Goal: Task Accomplishment & Management: Use online tool/utility

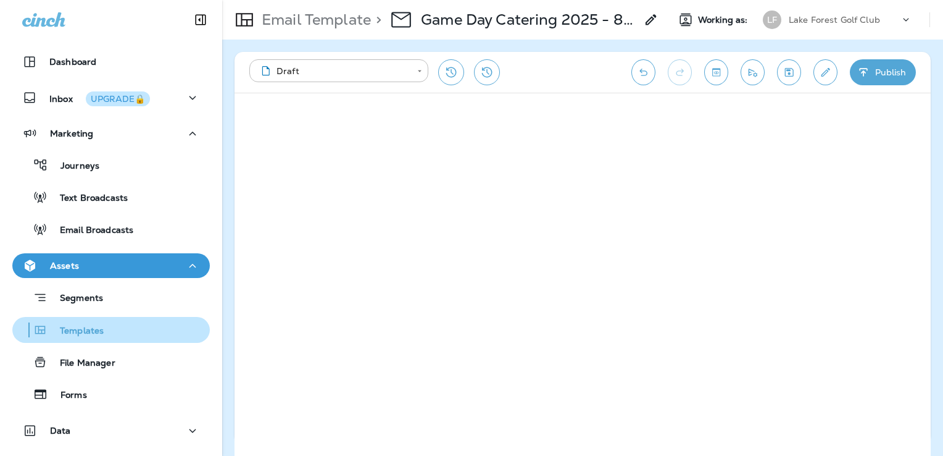
click at [88, 335] on p "Templates" at bounding box center [76, 331] width 56 height 12
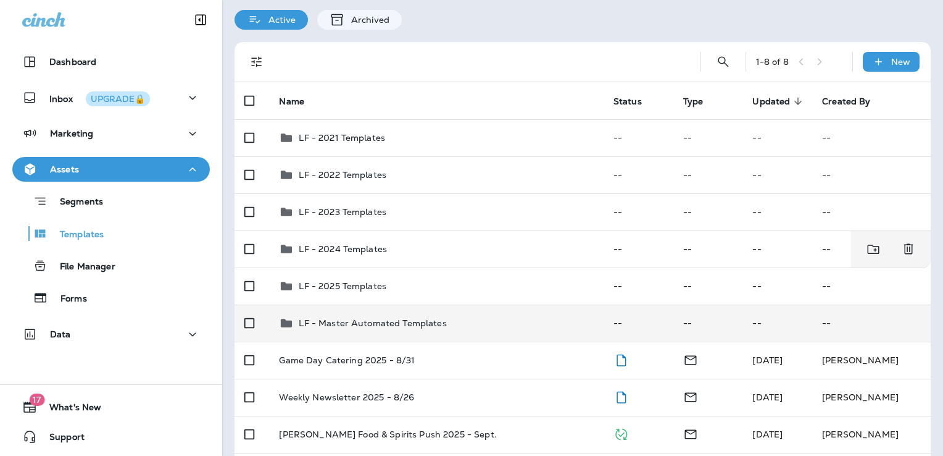
scroll to position [62, 0]
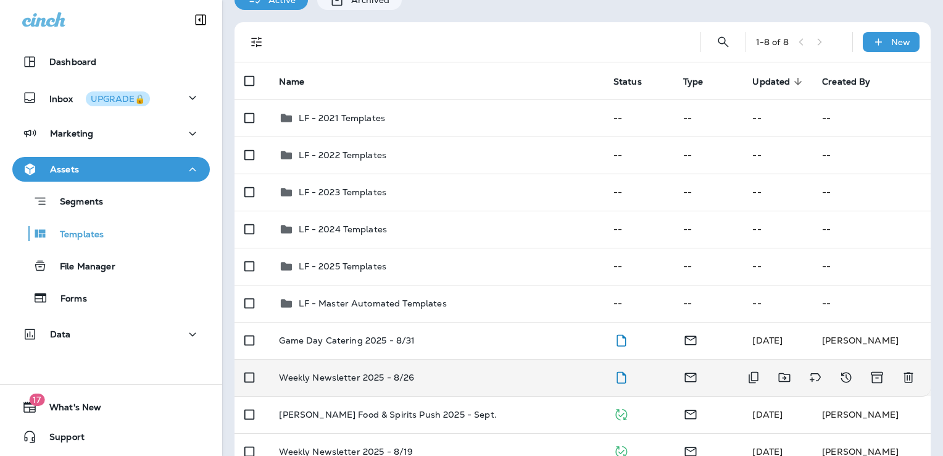
click at [473, 376] on div "Weekly Newsletter 2025 - 8/26" at bounding box center [436, 377] width 314 height 10
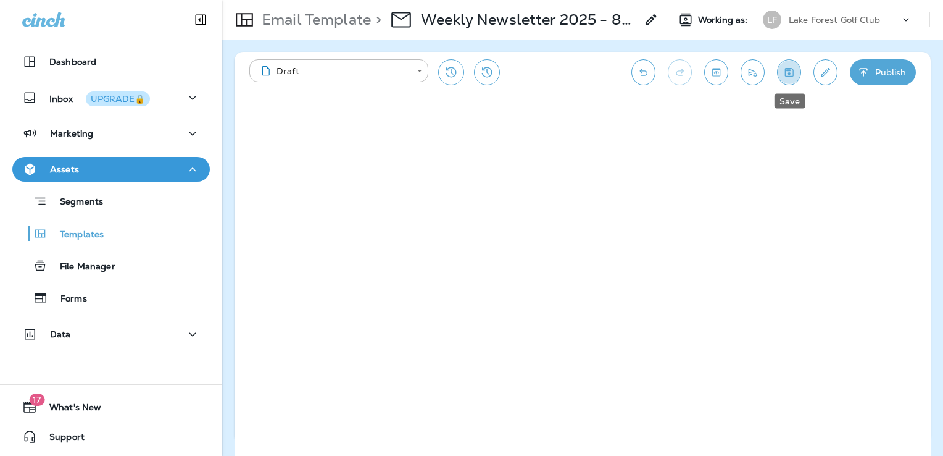
click at [784, 70] on icon "Save" at bounding box center [789, 72] width 13 height 12
click at [795, 73] on icon "Save" at bounding box center [789, 72] width 13 height 12
click at [792, 75] on icon "Save" at bounding box center [789, 72] width 13 height 12
click at [753, 71] on icon "Send test email" at bounding box center [752, 72] width 13 height 12
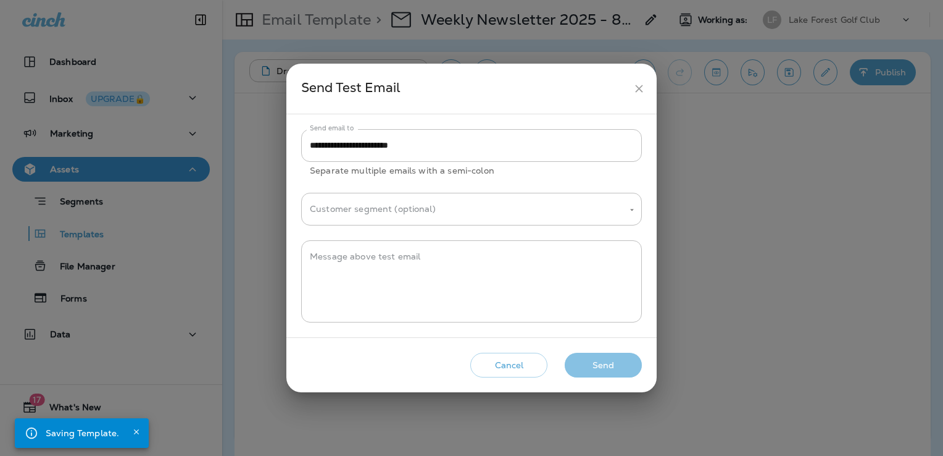
click at [618, 364] on button "Send" at bounding box center [603, 364] width 77 height 25
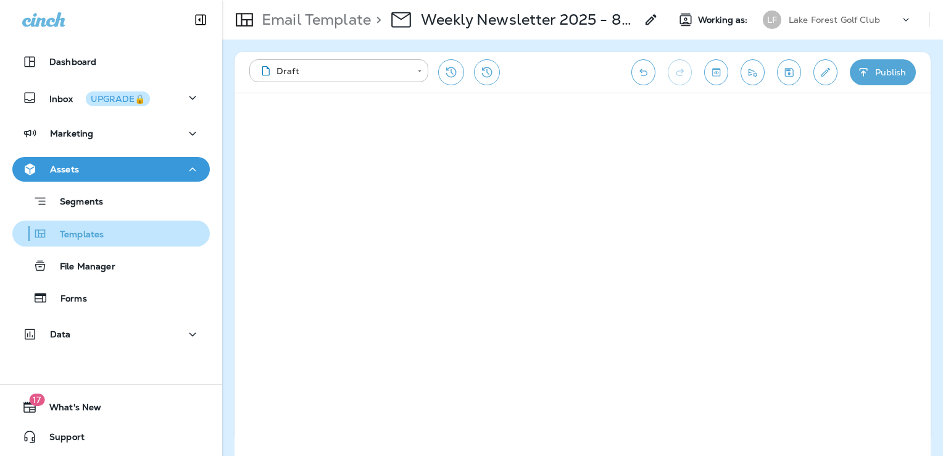
click at [91, 229] on p "Templates" at bounding box center [76, 235] width 56 height 12
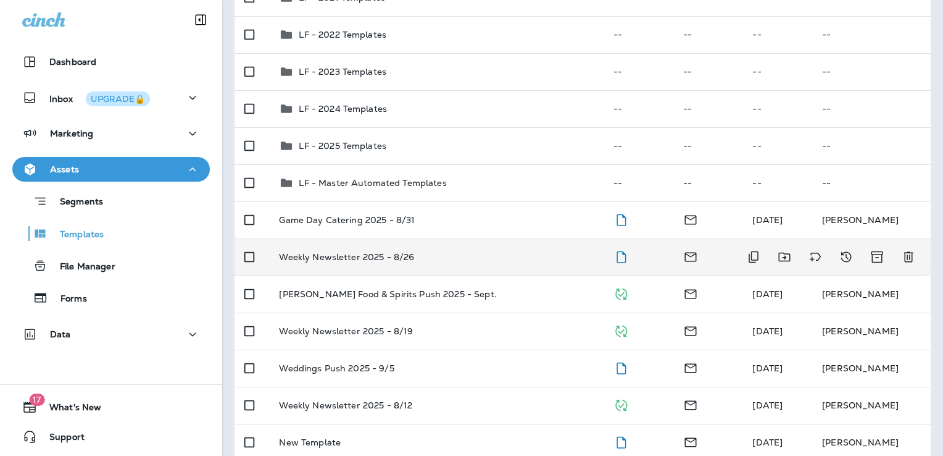
scroll to position [236, 0]
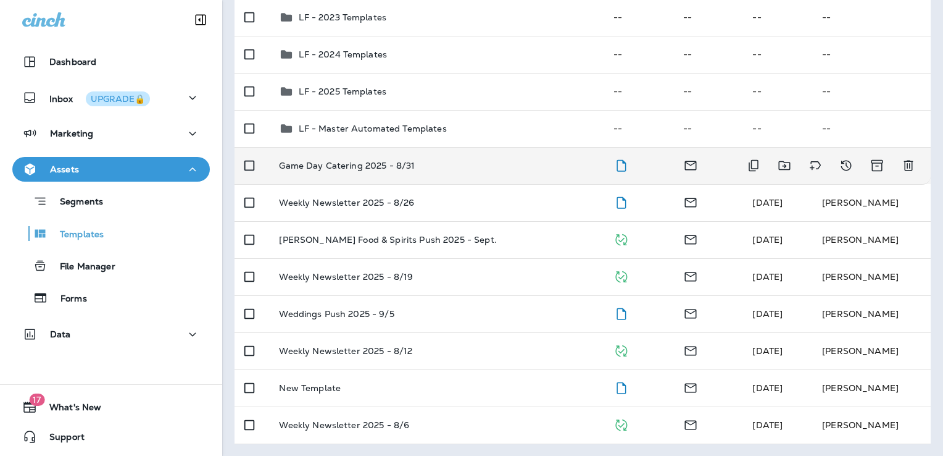
click at [486, 167] on div "Game Day Catering 2025 - 8/31" at bounding box center [436, 165] width 314 height 10
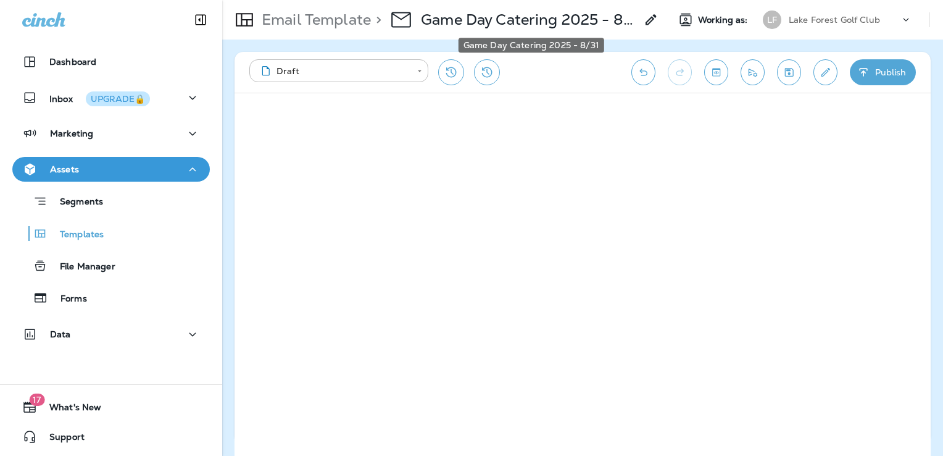
click at [634, 20] on p "Game Day Catering 2025 - 8/31" at bounding box center [528, 19] width 215 height 19
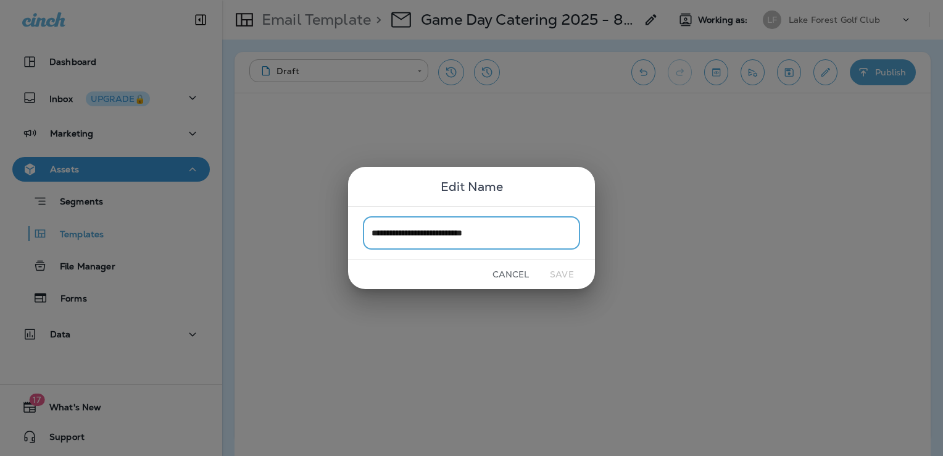
click at [517, 237] on input "**********" at bounding box center [471, 233] width 217 height 33
type input "**********"
click at [569, 270] on button "Save" at bounding box center [562, 274] width 46 height 19
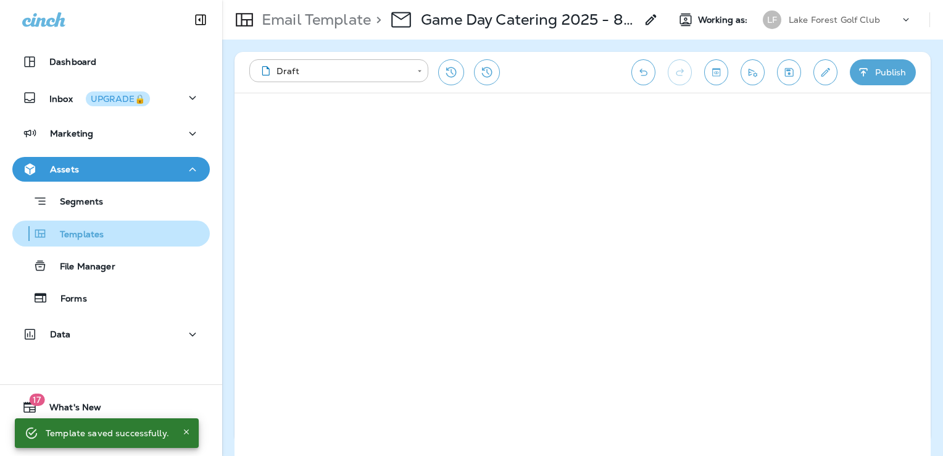
click at [94, 231] on p "Templates" at bounding box center [76, 235] width 56 height 12
